Goal: Transaction & Acquisition: Purchase product/service

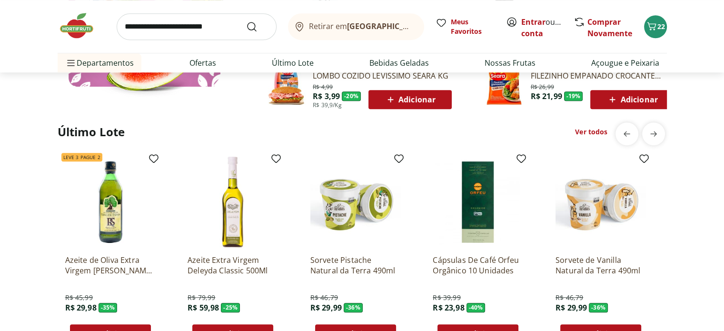
scroll to position [713, 0]
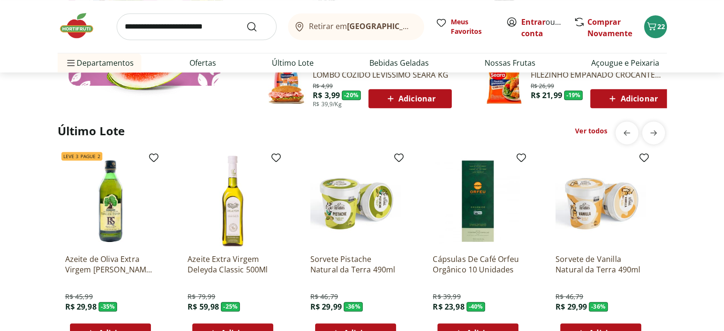
click at [124, 27] on input "search" at bounding box center [197, 26] width 160 height 27
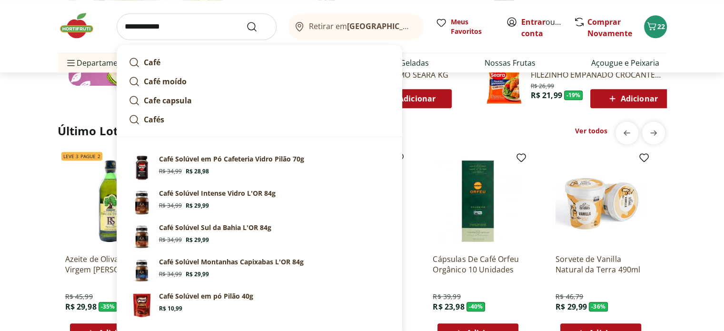
type input "**********"
click at [246, 21] on button "Submit Search" at bounding box center [257, 26] width 23 height 11
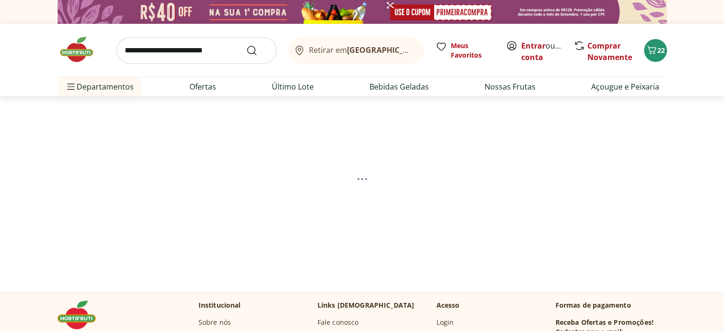
select select "**********"
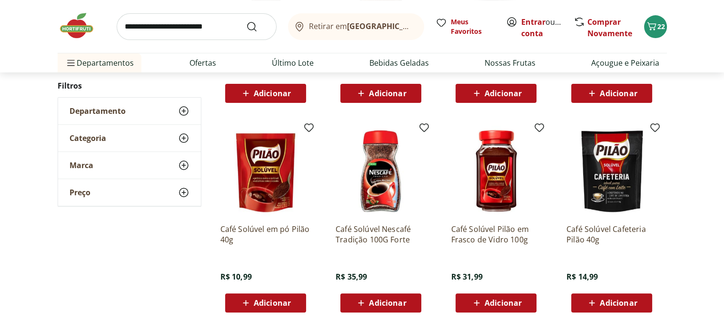
scroll to position [285, 0]
click at [267, 303] on span "Adicionar" at bounding box center [272, 303] width 37 height 8
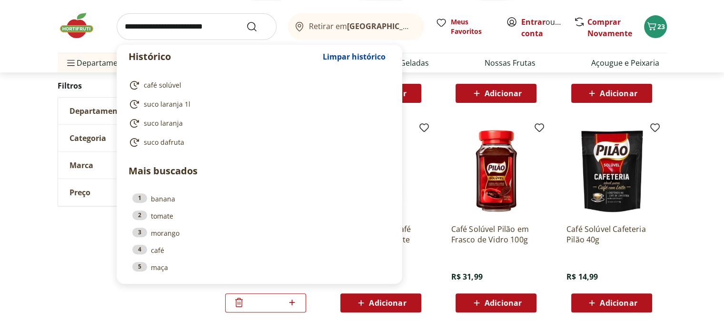
click at [121, 27] on input "search" at bounding box center [197, 26] width 160 height 27
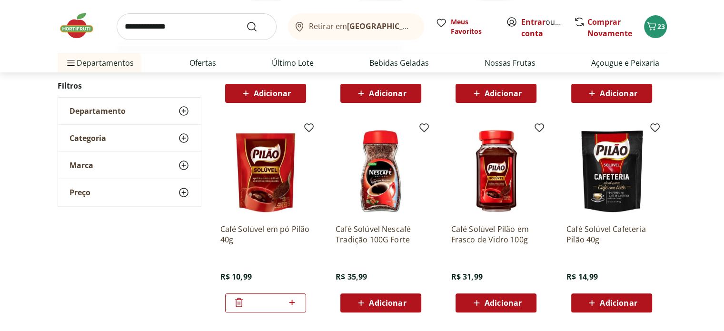
type input "**********"
click at [246, 21] on button "Submit Search" at bounding box center [257, 26] width 23 height 11
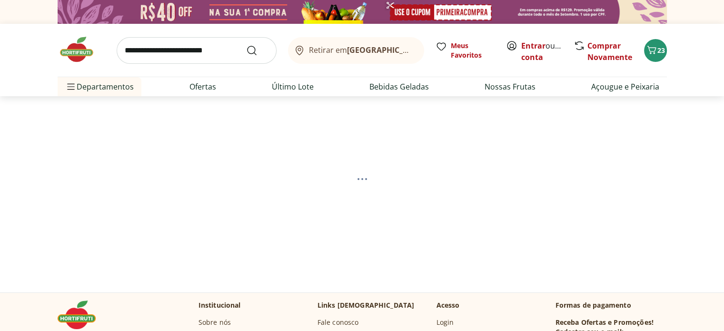
select select "**********"
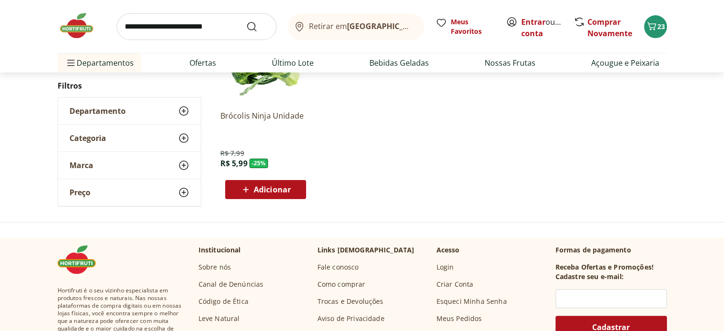
scroll to position [190, 0]
click at [272, 191] on span "Adicionar" at bounding box center [272, 189] width 37 height 8
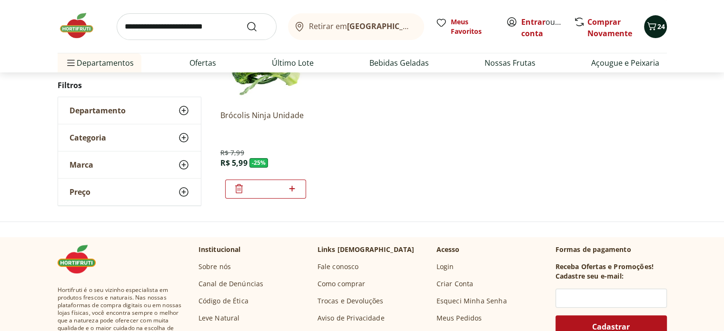
click at [655, 22] on icon "Carrinho" at bounding box center [651, 25] width 11 height 11
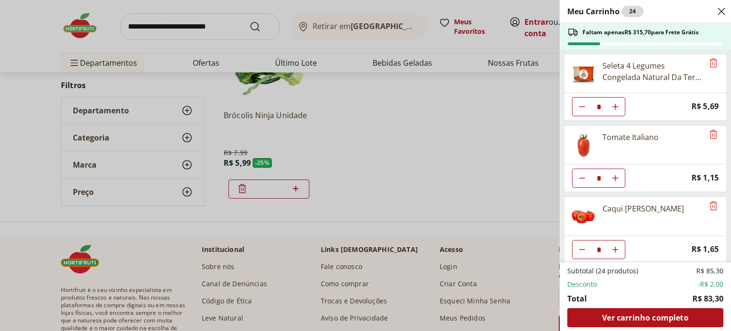
click at [581, 176] on icon "Diminuir Quantidade" at bounding box center [582, 178] width 8 height 8
type input "*"
click at [718, 13] on icon "Close" at bounding box center [721, 11] width 11 height 11
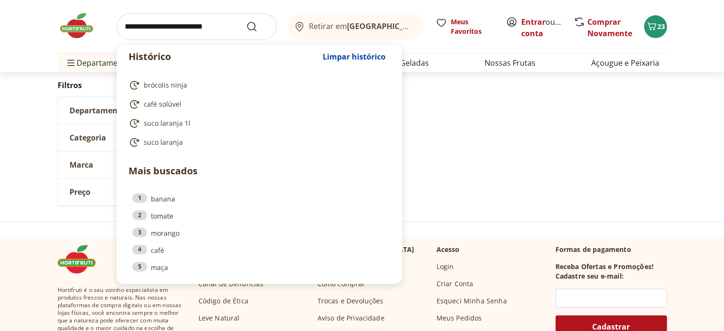
click at [128, 30] on input "search" at bounding box center [197, 26] width 160 height 27
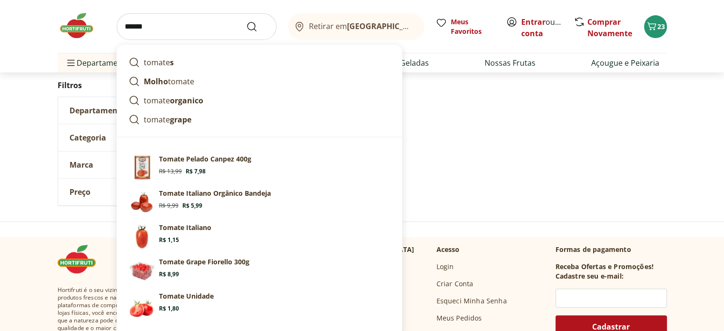
type input "******"
click at [246, 21] on button "Submit Search" at bounding box center [257, 26] width 23 height 11
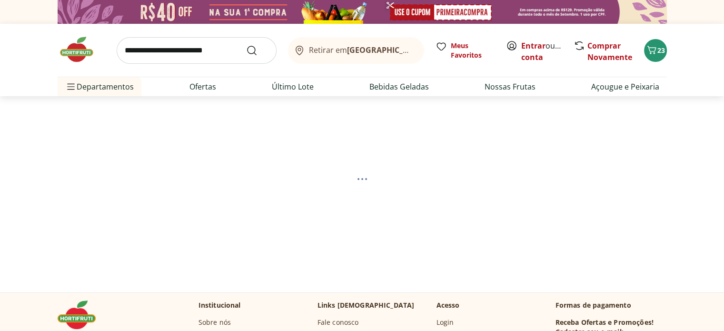
select select "**********"
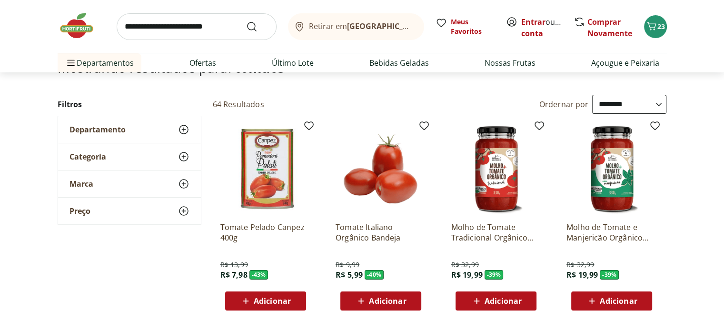
scroll to position [78, 0]
click at [391, 180] on img at bounding box center [380, 169] width 90 height 90
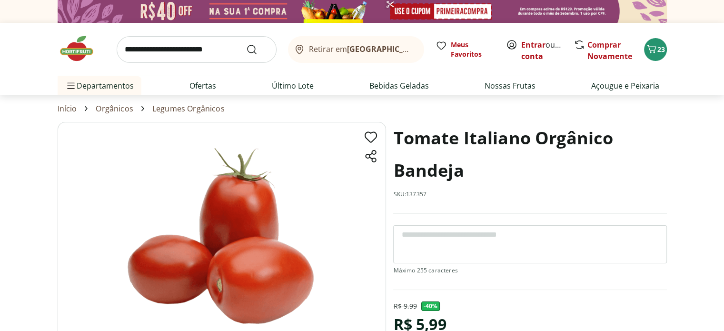
scroll to position [0, 0]
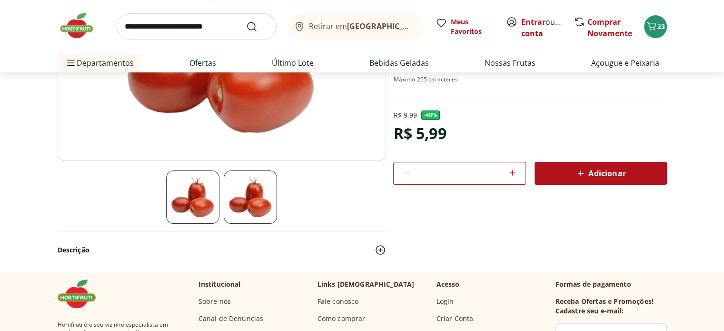
click at [603, 171] on span "Adicionar" at bounding box center [600, 172] width 50 height 11
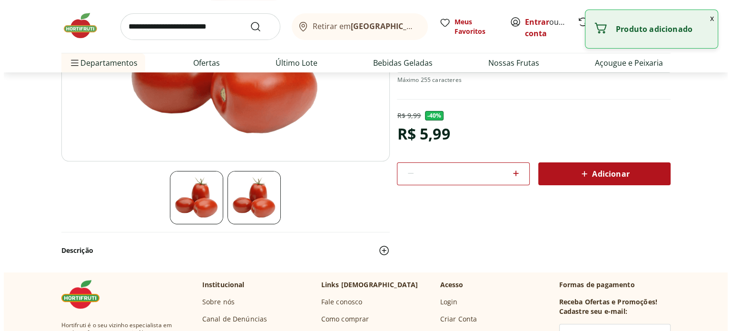
scroll to position [191, 0]
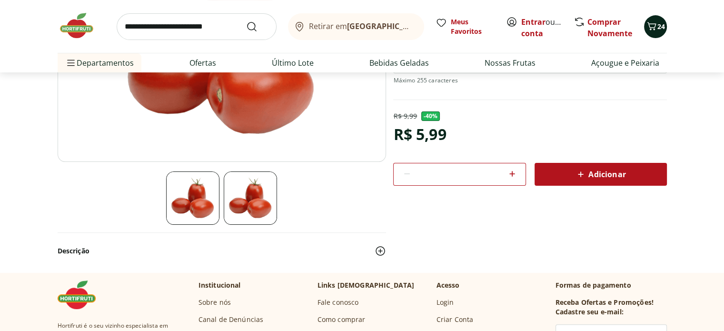
click at [655, 33] on div "24" at bounding box center [655, 26] width 8 height 15
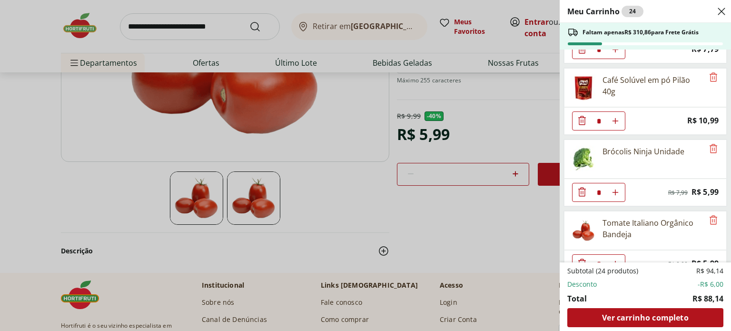
scroll to position [640, 0]
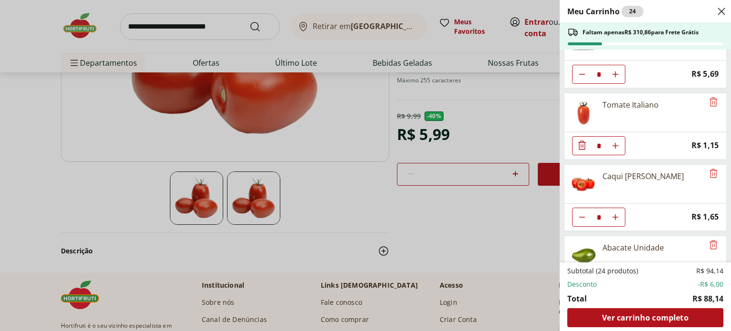
click at [579, 135] on div "* Price: R$ 1,15" at bounding box center [645, 146] width 163 height 28
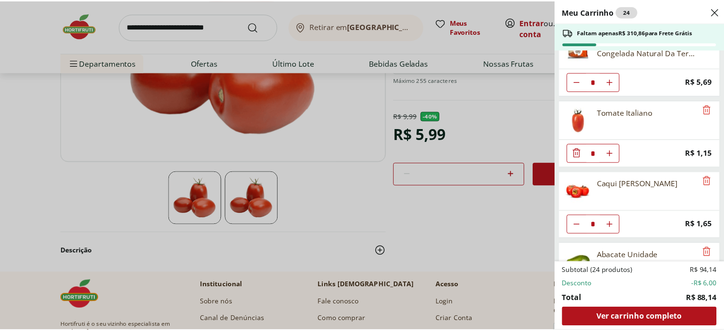
scroll to position [24, 0]
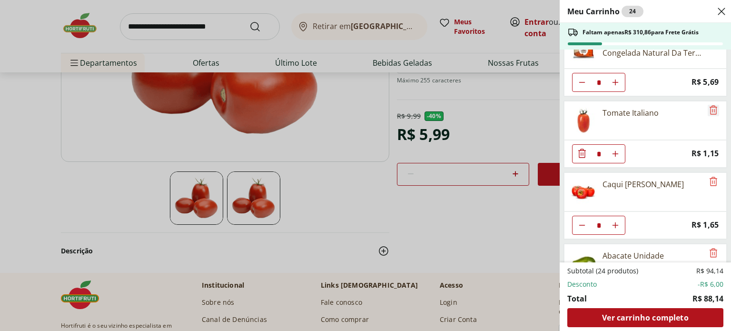
click at [709, 109] on icon "Remove" at bounding box center [713, 109] width 11 height 11
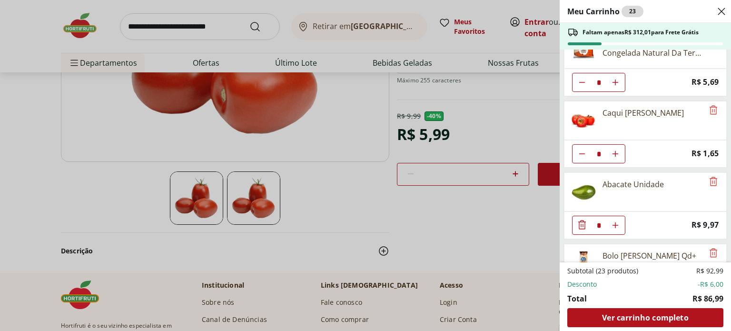
drag, startPoint x: 718, startPoint y: 5, endPoint x: 699, endPoint y: 11, distance: 19.9
click at [718, 6] on icon "Close" at bounding box center [721, 11] width 11 height 11
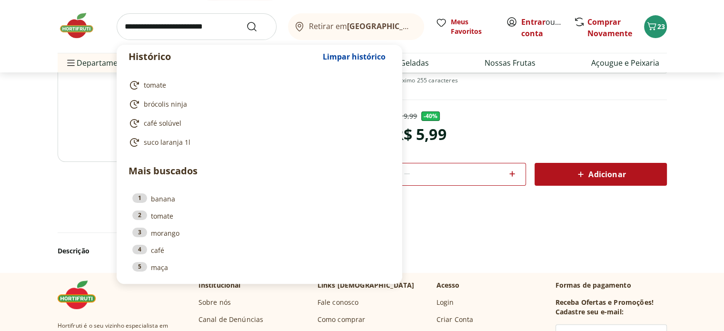
click at [128, 28] on input "search" at bounding box center [197, 26] width 160 height 27
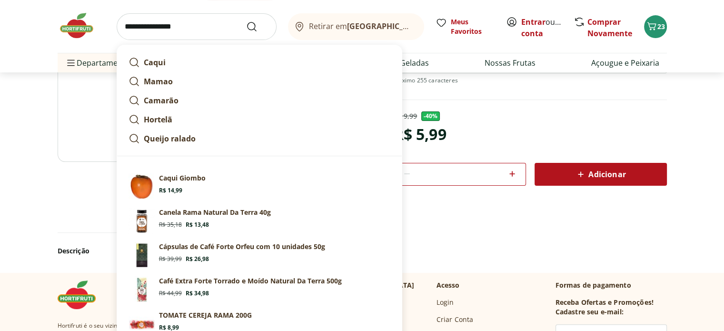
type input "**********"
click at [246, 21] on button "Submit Search" at bounding box center [257, 26] width 23 height 11
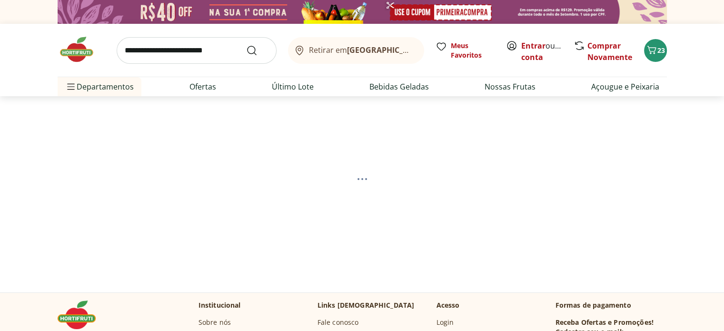
select select "**********"
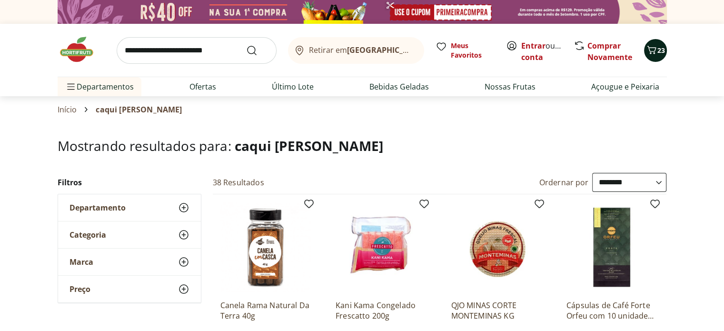
click at [655, 52] on icon "Carrinho" at bounding box center [651, 49] width 11 height 11
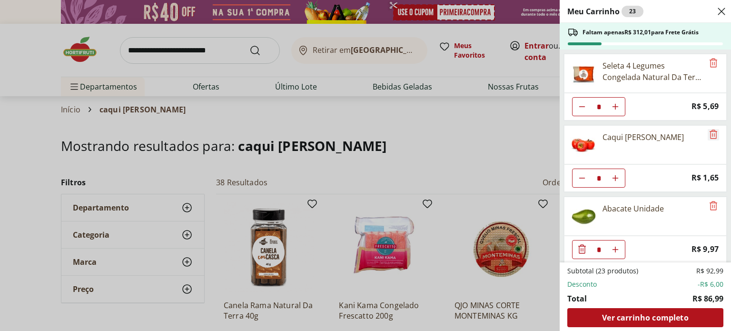
click at [708, 133] on icon "Remove" at bounding box center [713, 133] width 11 height 11
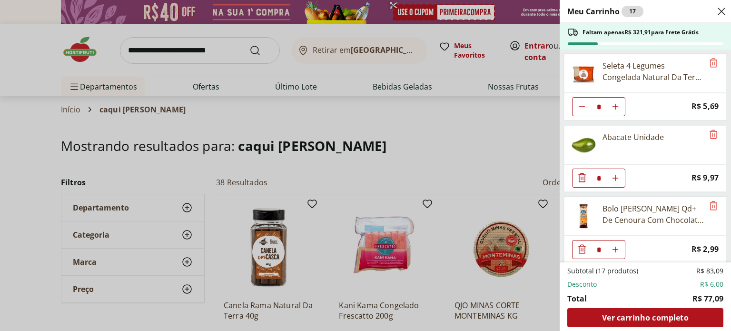
click at [721, 7] on icon "Close" at bounding box center [721, 11] width 11 height 11
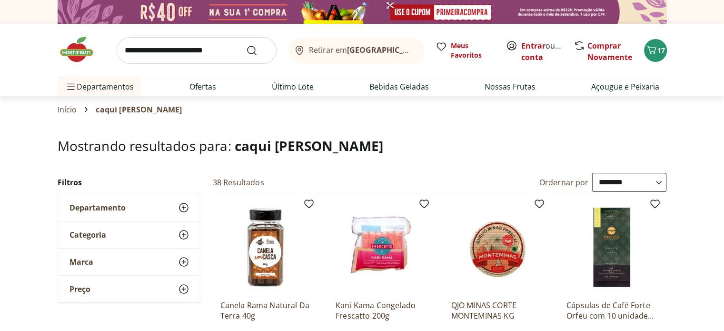
click at [129, 49] on input "search" at bounding box center [197, 50] width 160 height 27
type input "******"
click at [246, 45] on button "Submit Search" at bounding box center [257, 50] width 23 height 11
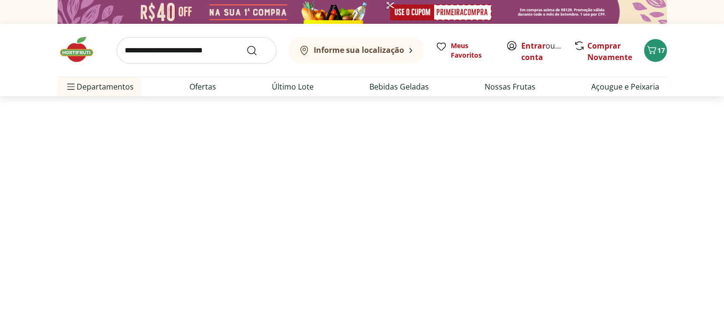
select select "**********"
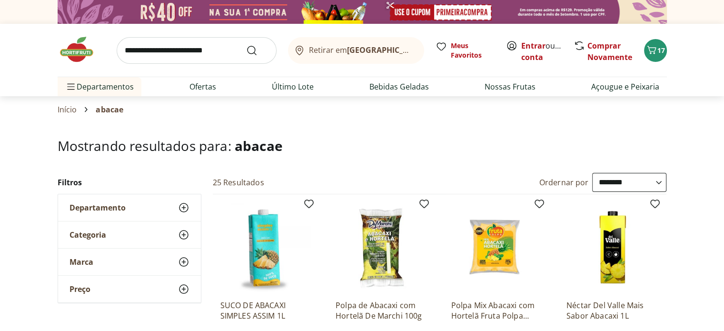
click at [124, 47] on input "search" at bounding box center [197, 50] width 160 height 27
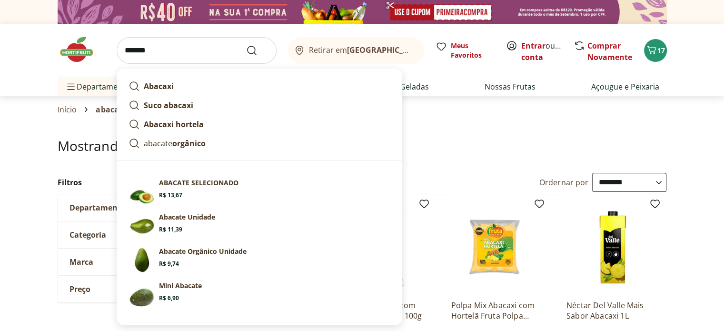
type input "*******"
click at [246, 45] on button "Submit Search" at bounding box center [257, 50] width 23 height 11
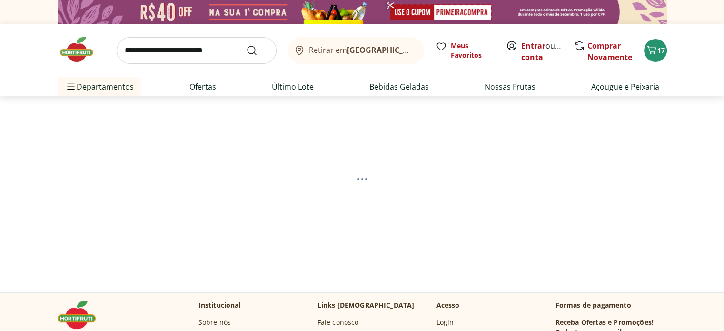
select select "**********"
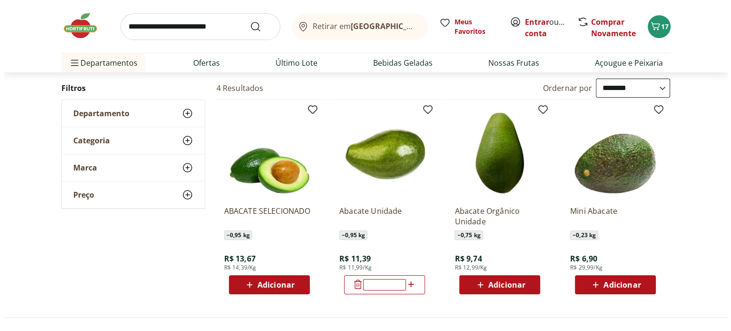
scroll to position [95, 0]
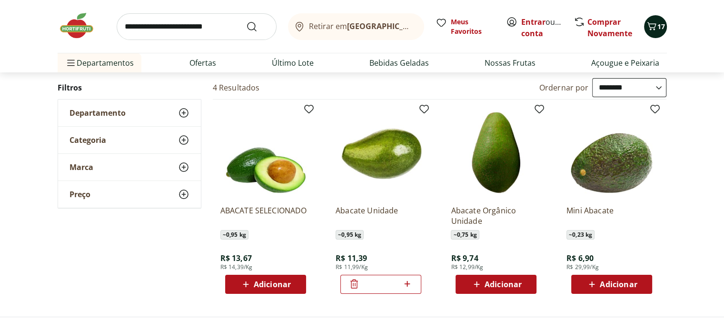
click at [657, 24] on span "17" at bounding box center [661, 26] width 8 height 9
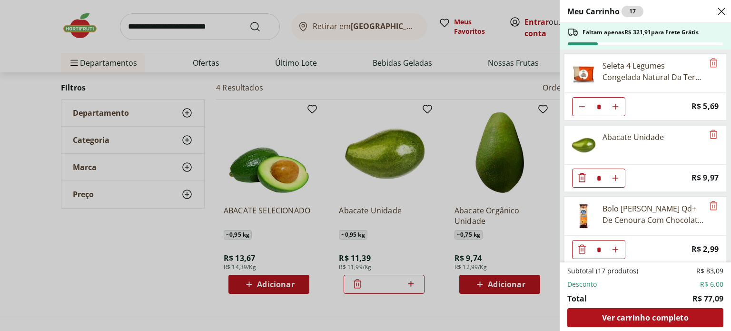
click at [357, 282] on div "Meu Carrinho 17 Faltam apenas R$ 321,91 para Frete Grátis Seleta 4 Legumes Cong…" at bounding box center [365, 165] width 731 height 331
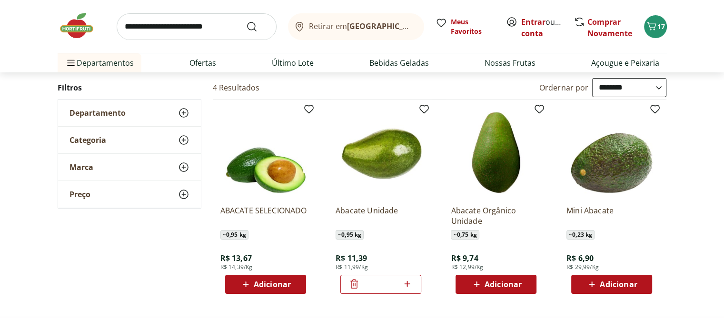
click at [352, 281] on icon at bounding box center [353, 283] width 11 height 11
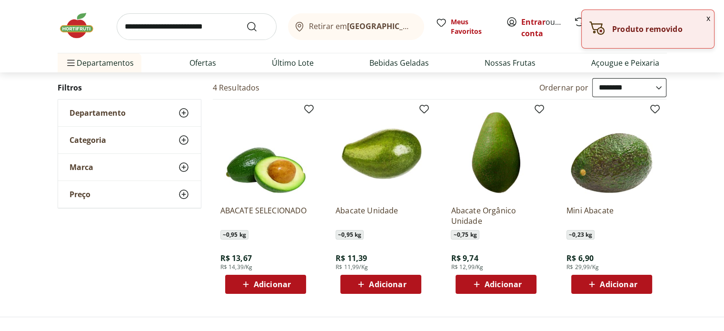
click at [384, 280] on span "Adicionar" at bounding box center [387, 284] width 37 height 8
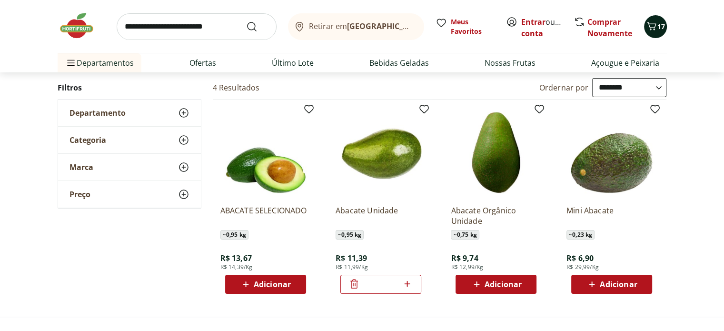
click at [659, 26] on span "17" at bounding box center [661, 26] width 8 height 9
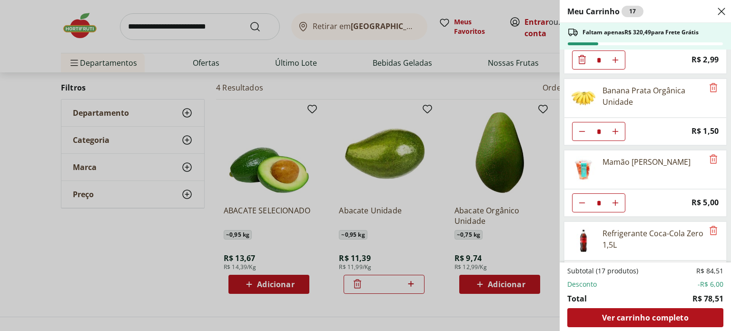
scroll to position [190, 0]
click at [708, 153] on icon "Remove" at bounding box center [713, 158] width 11 height 11
click at [709, 154] on icon "Remove" at bounding box center [713, 158] width 11 height 11
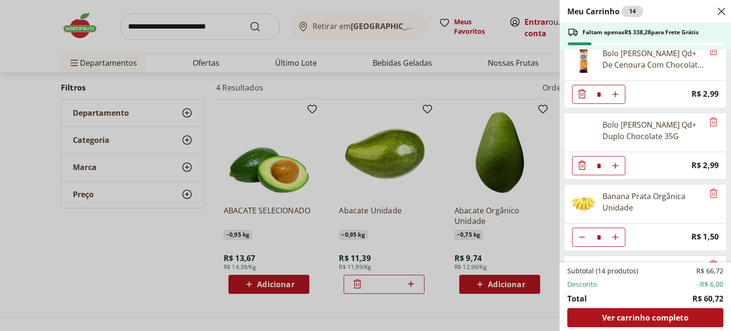
scroll to position [84, 0]
click at [710, 122] on icon "Remove" at bounding box center [713, 121] width 8 height 9
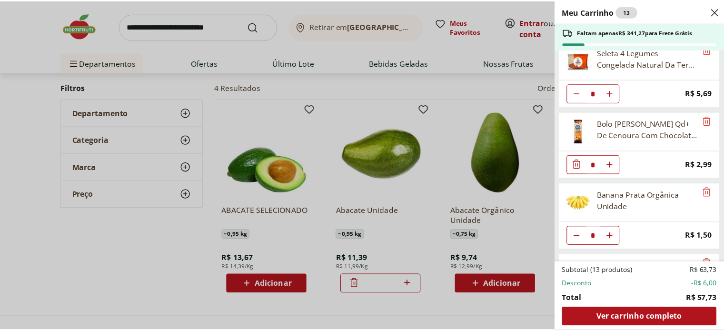
scroll to position [0, 0]
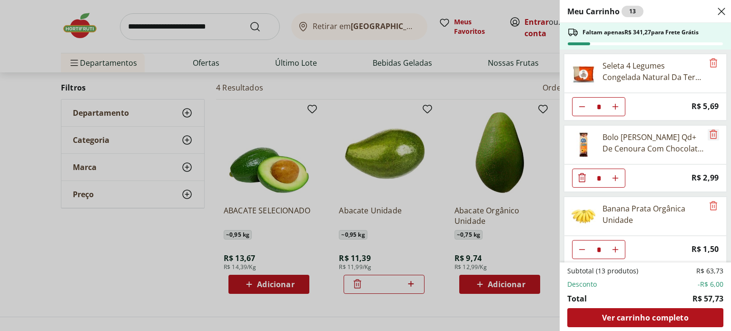
click at [708, 135] on icon "Remove" at bounding box center [713, 133] width 11 height 11
click at [721, 11] on use "Close" at bounding box center [721, 11] width 11 height 11
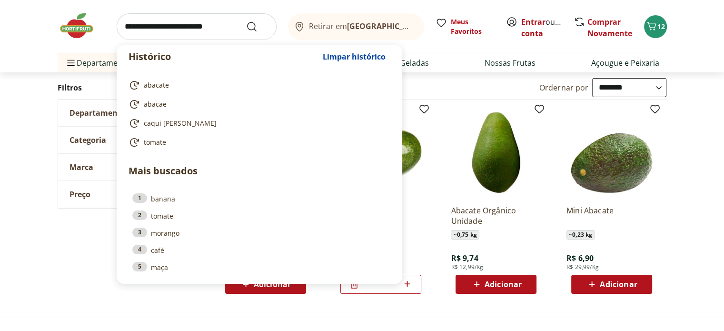
click at [124, 25] on input "search" at bounding box center [197, 26] width 160 height 27
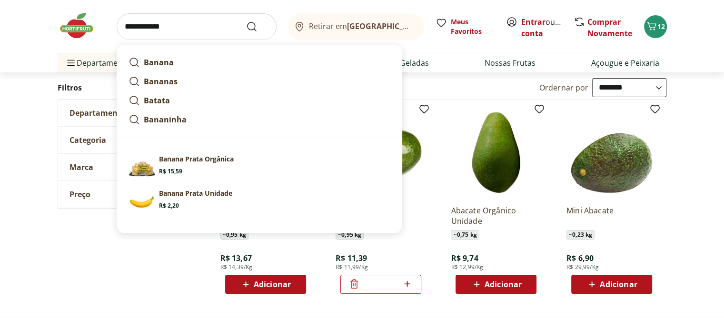
type input "**********"
click at [246, 21] on button "Submit Search" at bounding box center [257, 26] width 23 height 11
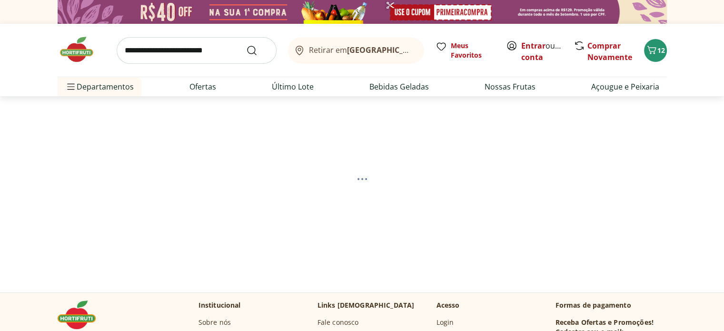
select select "**********"
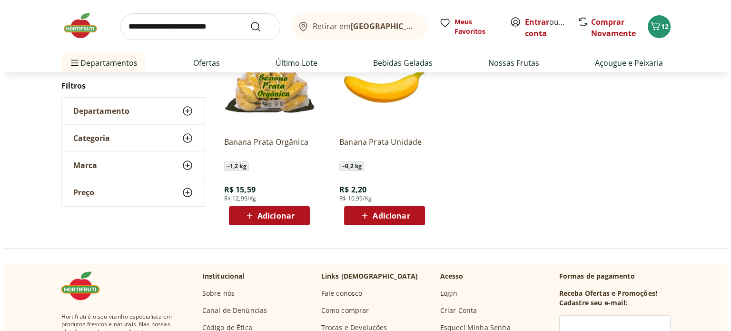
scroll to position [164, 0]
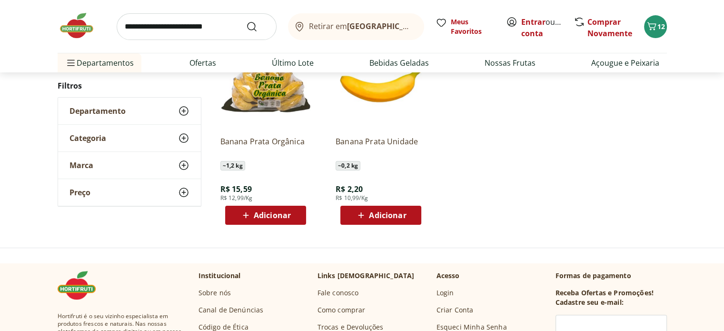
click at [387, 214] on span "Adicionar" at bounding box center [387, 215] width 37 height 8
click at [407, 213] on icon at bounding box center [407, 215] width 6 height 6
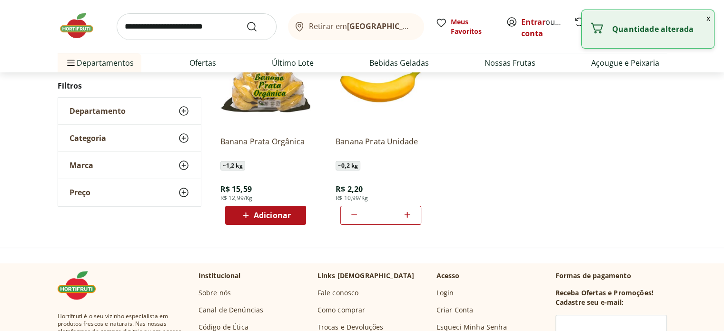
click at [407, 213] on icon at bounding box center [407, 215] width 6 height 6
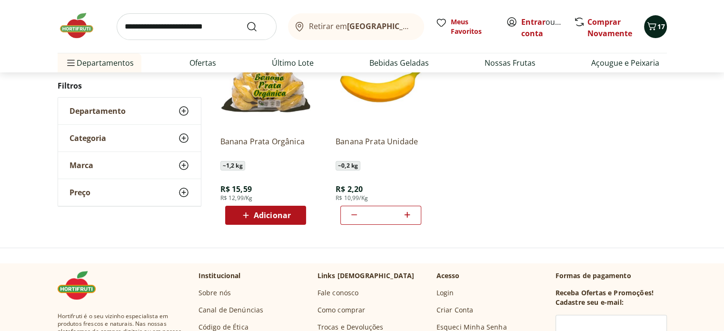
click at [653, 27] on icon "Carrinho" at bounding box center [651, 26] width 9 height 8
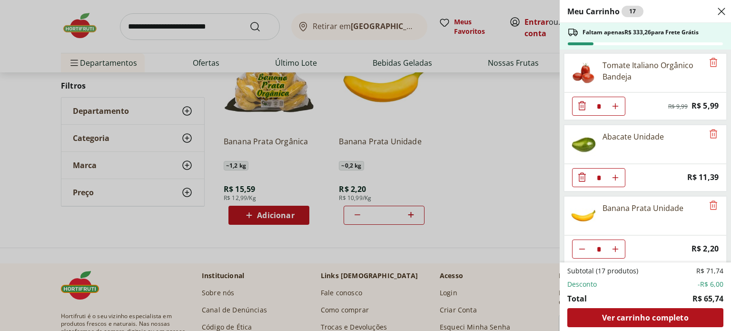
scroll to position [286, 0]
click at [615, 245] on use "Aumentar Quantidade" at bounding box center [615, 249] width 8 height 8
type input "*"
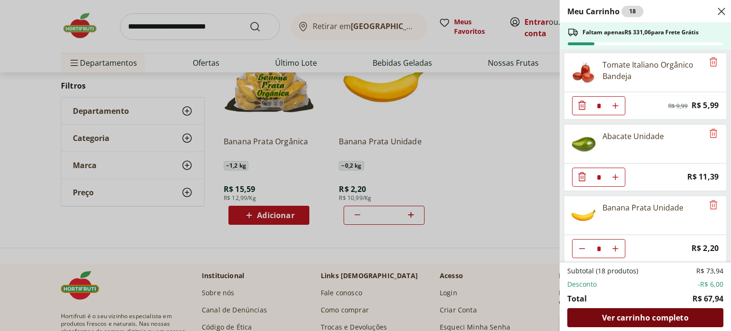
click at [630, 315] on span "Ver carrinho completo" at bounding box center [645, 318] width 86 height 8
